Goal: Feedback & Contribution: Leave review/rating

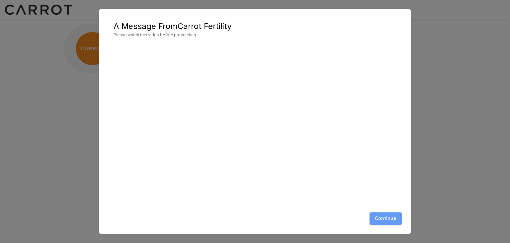
click at [389, 220] on button "Continue" at bounding box center [386, 218] width 32 height 12
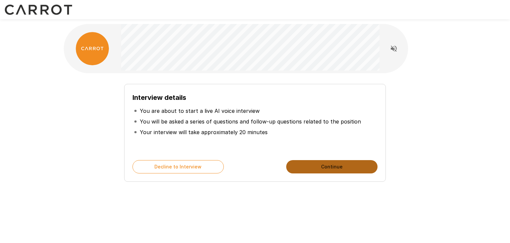
click at [334, 169] on button "Continue" at bounding box center [331, 166] width 91 height 13
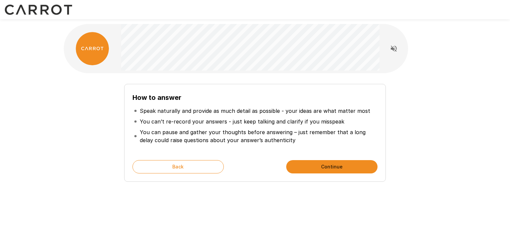
click at [334, 169] on button "Continue" at bounding box center [331, 166] width 91 height 13
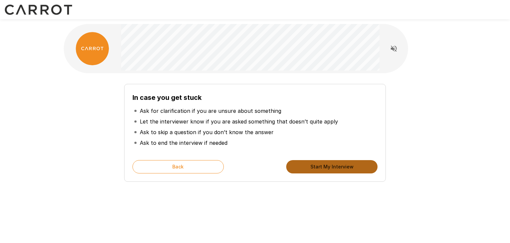
click at [335, 166] on button "Start My Interview" at bounding box center [331, 166] width 91 height 13
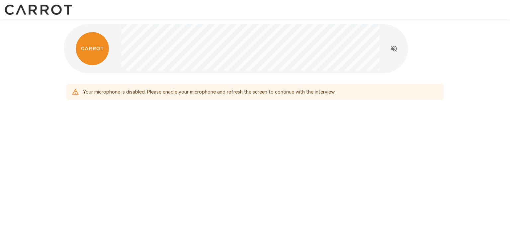
click at [194, 116] on div "Your microphone is disabled. Please enable your microphone and refresh the scre…" at bounding box center [255, 78] width 399 height 156
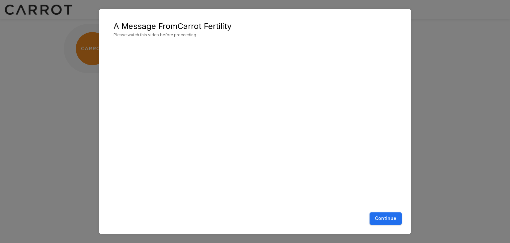
click at [380, 217] on button "Continue" at bounding box center [386, 218] width 32 height 12
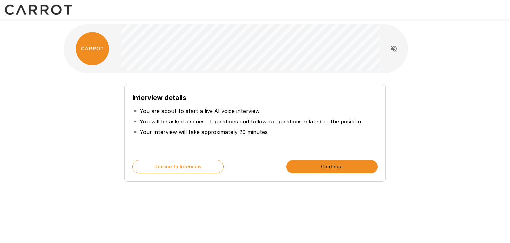
click at [351, 159] on div "Interview details You are about to start a live AI voice interview You will be …" at bounding box center [255, 133] width 262 height 98
click at [343, 166] on button "Continue" at bounding box center [331, 166] width 91 height 13
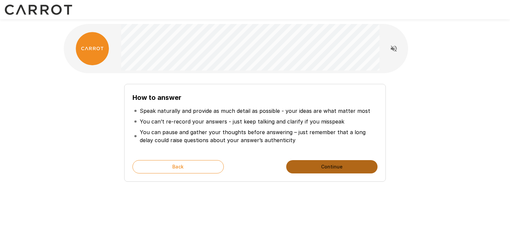
click at [343, 166] on button "Continue" at bounding box center [331, 166] width 91 height 13
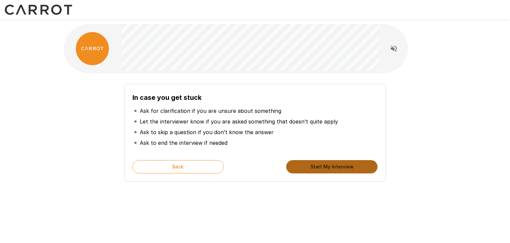
click at [343, 166] on button "Start My Interview" at bounding box center [331, 166] width 91 height 13
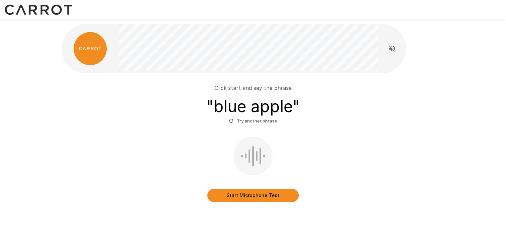
click at [269, 194] on button "Start Microphone Test" at bounding box center [252, 194] width 91 height 13
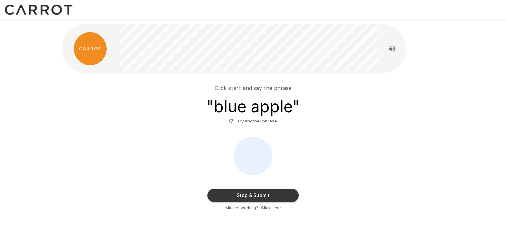
click at [288, 189] on button "Stop & Submit" at bounding box center [252, 194] width 91 height 13
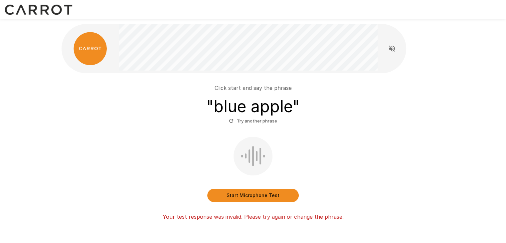
click at [282, 195] on button "Start Microphone Test" at bounding box center [252, 194] width 91 height 13
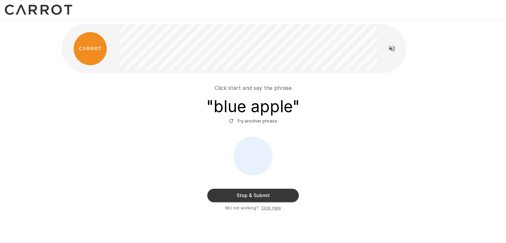
click at [282, 195] on button "Stop & Submit" at bounding box center [252, 194] width 91 height 13
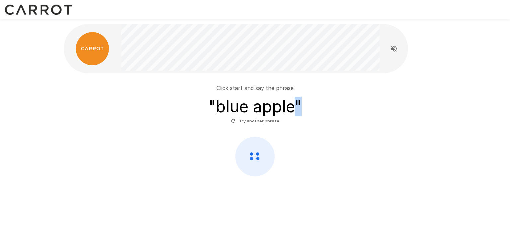
click at [282, 195] on div "Click start and say the phrase " blue apple " Try another phrase" at bounding box center [255, 116] width 399 height 232
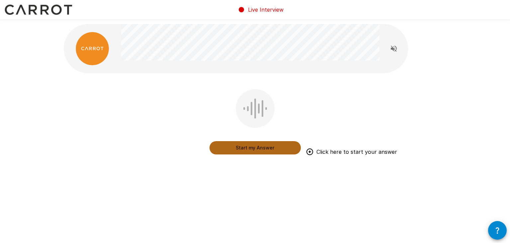
click at [260, 144] on button "Start my Answer" at bounding box center [255, 147] width 91 height 13
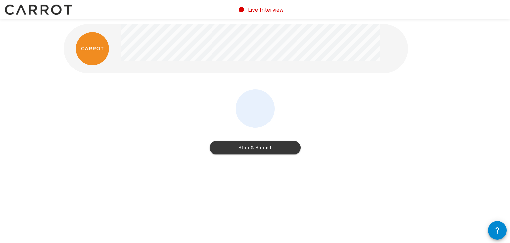
click at [260, 144] on button "Stop & Submit" at bounding box center [255, 147] width 91 height 13
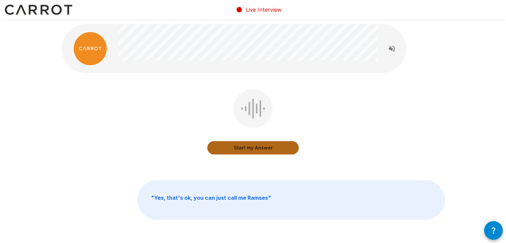
click at [260, 144] on button "Start my Answer" at bounding box center [252, 147] width 91 height 13
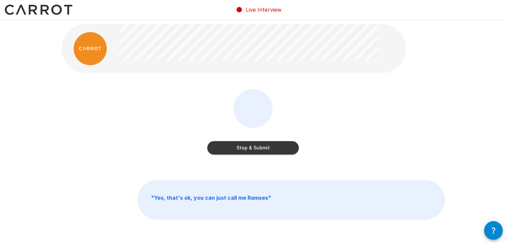
click at [260, 144] on button "Stop & Submit" at bounding box center [252, 147] width 91 height 13
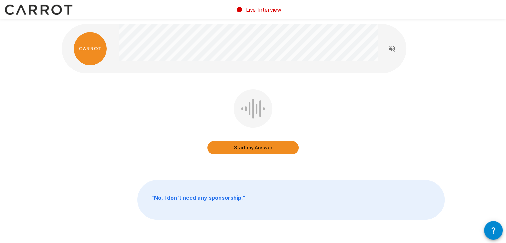
click at [260, 144] on button "Start my Answer" at bounding box center [252, 147] width 91 height 13
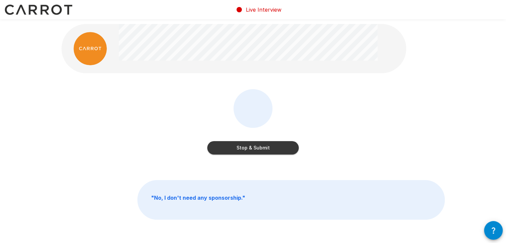
click at [260, 144] on button "Stop & Submit" at bounding box center [252, 147] width 91 height 13
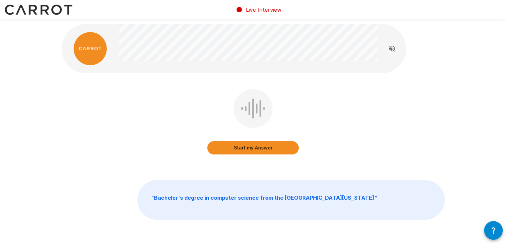
click at [260, 144] on button "Start my Answer" at bounding box center [252, 147] width 91 height 13
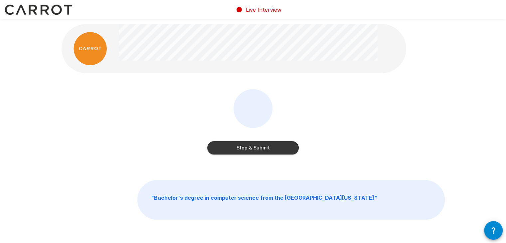
click at [260, 144] on button "Stop & Submit" at bounding box center [252, 147] width 91 height 13
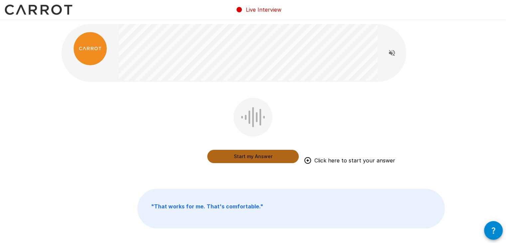
click at [210, 155] on button "Start my Answer" at bounding box center [252, 156] width 91 height 13
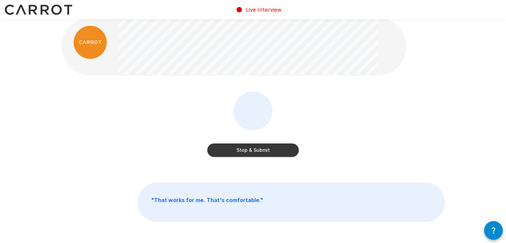
scroll to position [7, 0]
click at [274, 155] on button "Stop & Submit" at bounding box center [252, 149] width 91 height 13
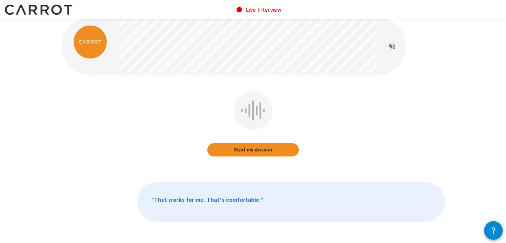
scroll to position [0, 0]
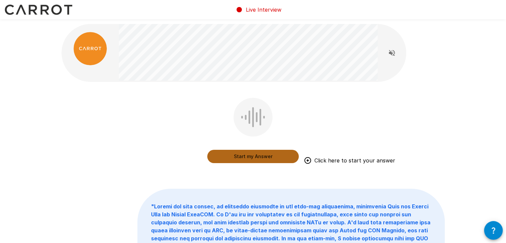
click at [210, 159] on button "Start my Answer" at bounding box center [252, 156] width 91 height 13
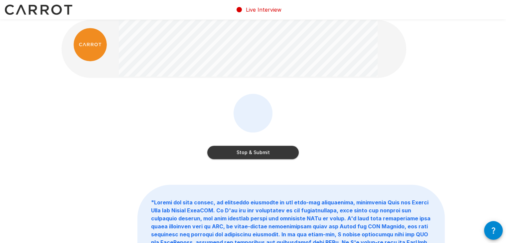
scroll to position [4, 0]
click at [258, 152] on button "Stop & Submit" at bounding box center [252, 152] width 91 height 13
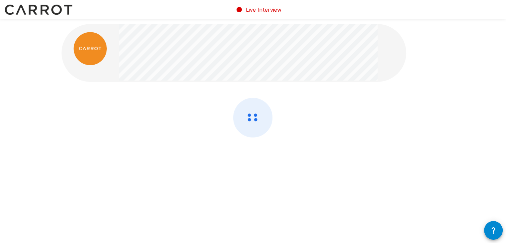
scroll to position [0, 0]
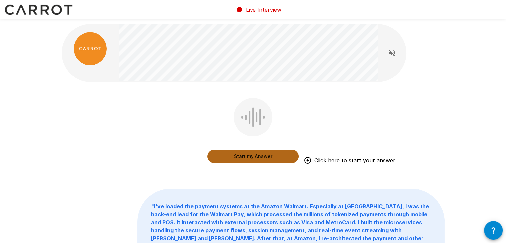
click at [208, 154] on button "Start my Answer" at bounding box center [252, 156] width 91 height 13
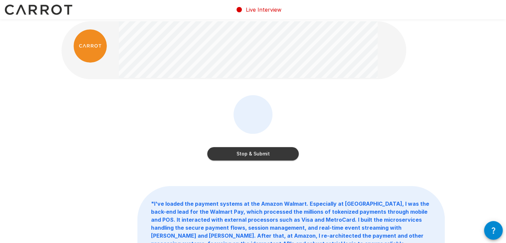
scroll to position [4, 0]
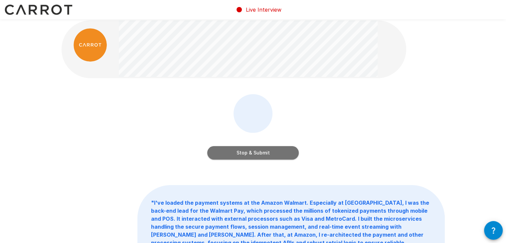
click at [210, 151] on button "Stop & Submit" at bounding box center [252, 152] width 91 height 13
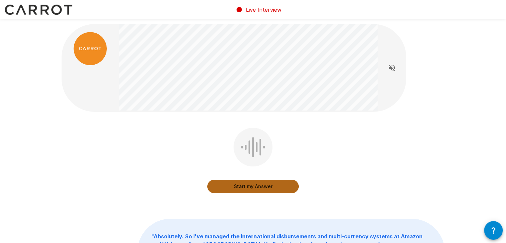
click at [210, 184] on button "Start my Answer" at bounding box center [252, 185] width 91 height 13
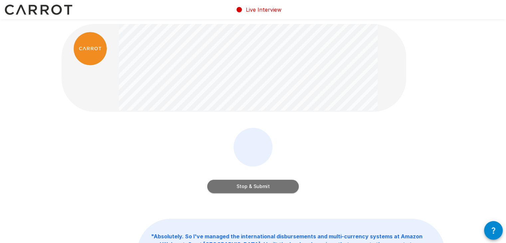
click at [213, 185] on button "Stop & Submit" at bounding box center [252, 185] width 91 height 13
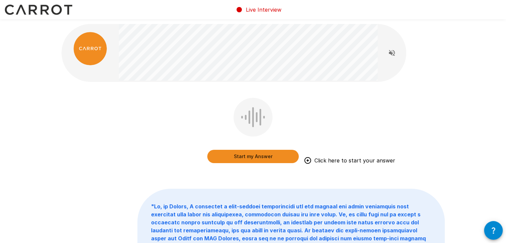
click at [212, 152] on button "Start my Answer" at bounding box center [252, 156] width 91 height 13
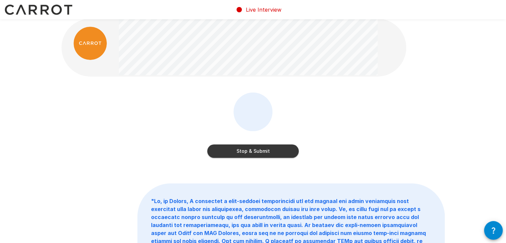
scroll to position [3, 0]
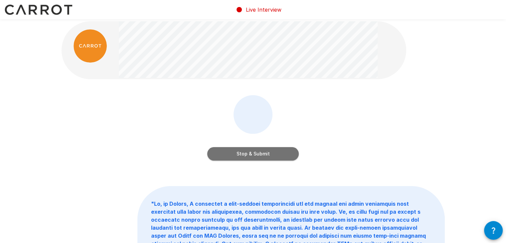
click at [211, 154] on button "Stop & Submit" at bounding box center [252, 153] width 91 height 13
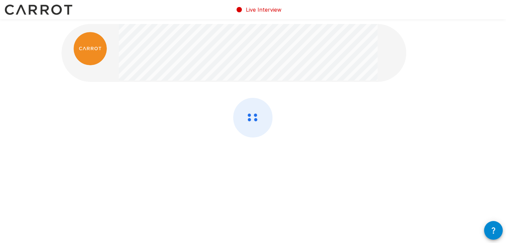
scroll to position [0, 0]
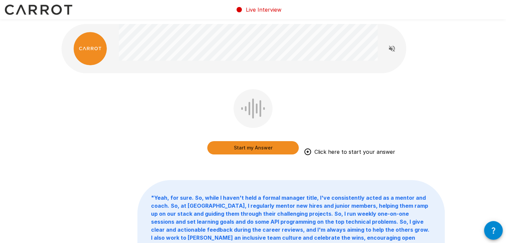
click at [209, 148] on button "Start my Answer" at bounding box center [252, 147] width 91 height 13
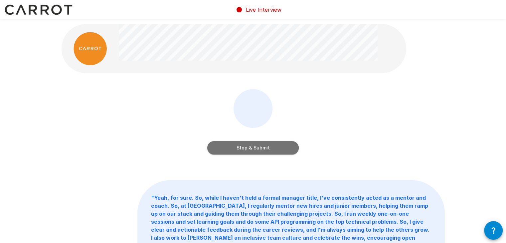
click at [211, 147] on button "Stop & Submit" at bounding box center [252, 147] width 91 height 13
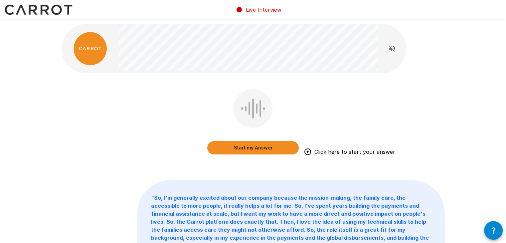
click at [249, 146] on button "Start my Answer" at bounding box center [252, 147] width 91 height 13
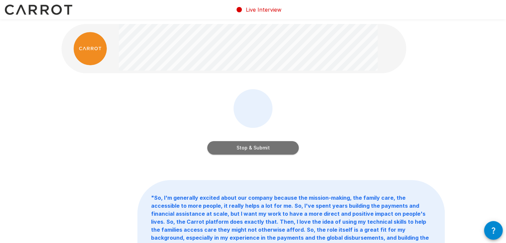
click at [256, 147] on button "Stop & Submit" at bounding box center [252, 147] width 91 height 13
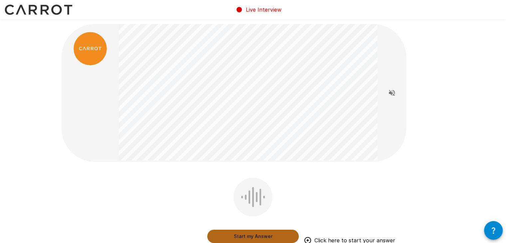
click at [265, 233] on button "Start my Answer" at bounding box center [252, 235] width 91 height 13
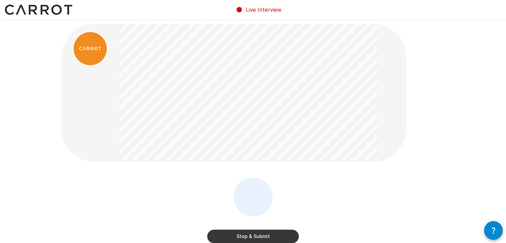
click at [274, 231] on button "Stop & Submit" at bounding box center [252, 235] width 91 height 13
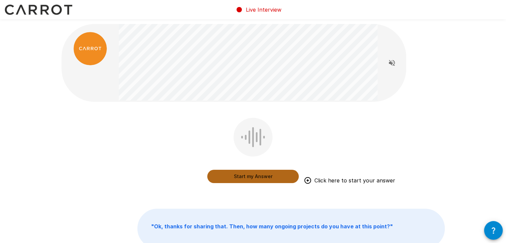
click at [259, 177] on button "Start my Answer" at bounding box center [252, 175] width 91 height 13
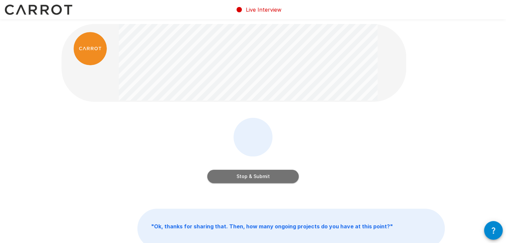
click at [277, 178] on button "Stop & Submit" at bounding box center [252, 175] width 91 height 13
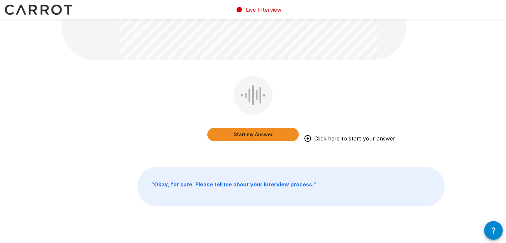
scroll to position [126, 0]
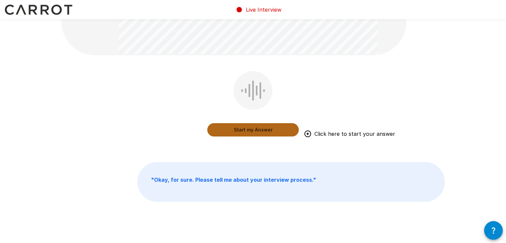
click at [281, 128] on button "Start my Answer" at bounding box center [252, 129] width 91 height 13
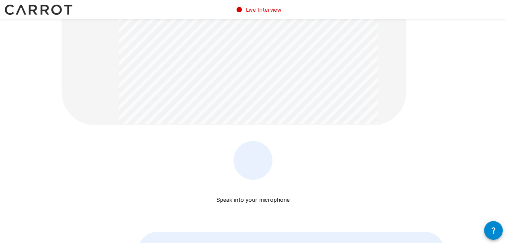
scroll to position [56, 0]
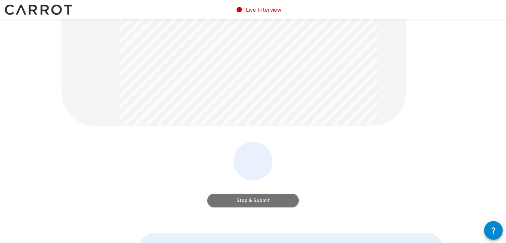
click at [288, 196] on button "Stop & Submit" at bounding box center [252, 199] width 91 height 13
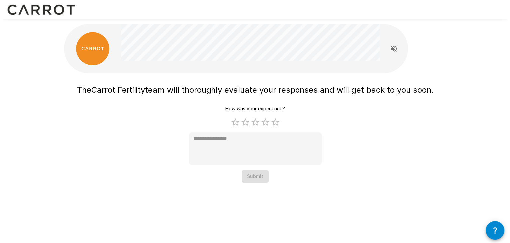
scroll to position [0, 0]
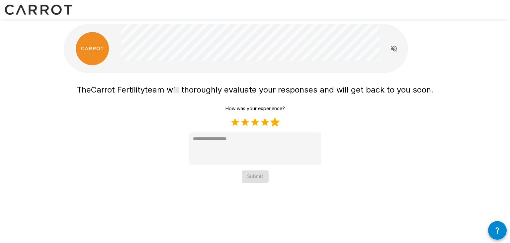
click at [276, 121] on label "5 Stars" at bounding box center [275, 122] width 10 height 10
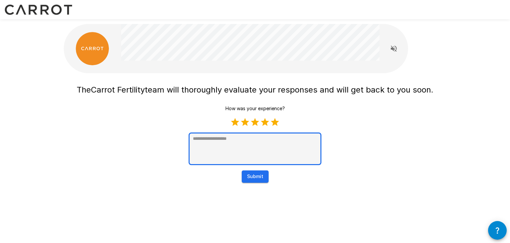
click at [271, 146] on textarea at bounding box center [255, 148] width 133 height 33
type textarea "*"
type textarea "**"
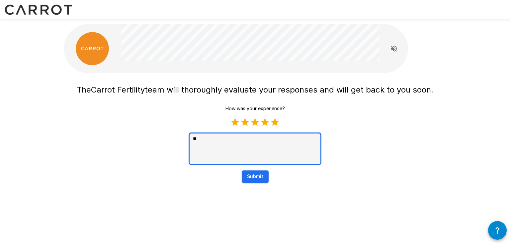
type textarea "*"
type textarea "***"
type textarea "*"
type textarea "****"
type textarea "*"
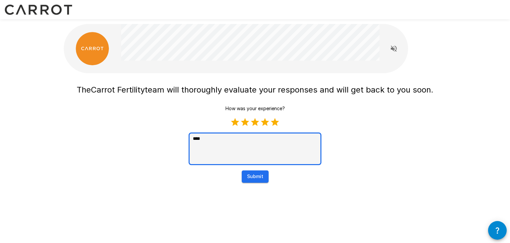
type textarea "****"
type textarea "*"
type textarea "******"
type textarea "*"
type textarea "*******"
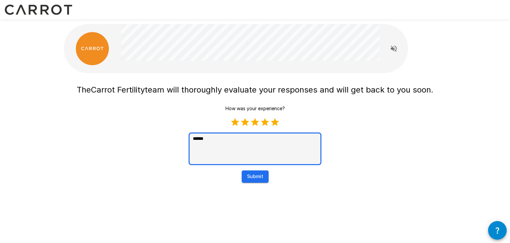
type textarea "*"
type textarea "*******"
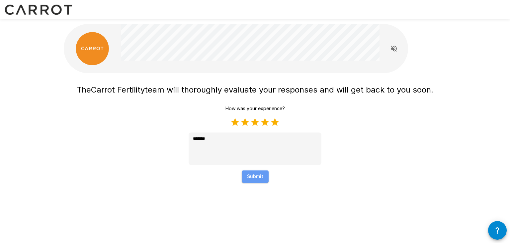
type textarea "*"
click at [254, 174] on button "Submit" at bounding box center [255, 176] width 27 height 12
